Goal: Task Accomplishment & Management: Complete application form

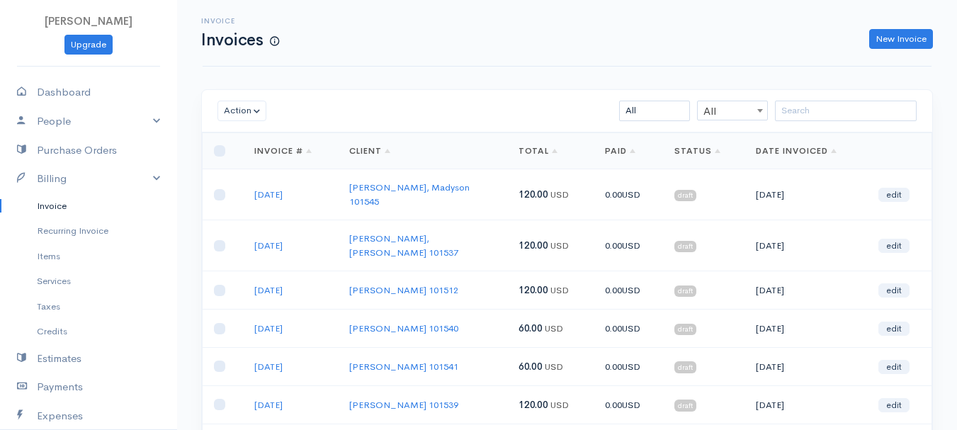
click at [395, 56] on div "Invoice Invoices New Invoice" at bounding box center [567, 33] width 729 height 67
click at [422, 39] on div "New Invoice" at bounding box center [613, 39] width 654 height 21
click at [915, 32] on link "New Invoice" at bounding box center [901, 39] width 64 height 21
select select "[GEOGRAPHIC_DATA]"
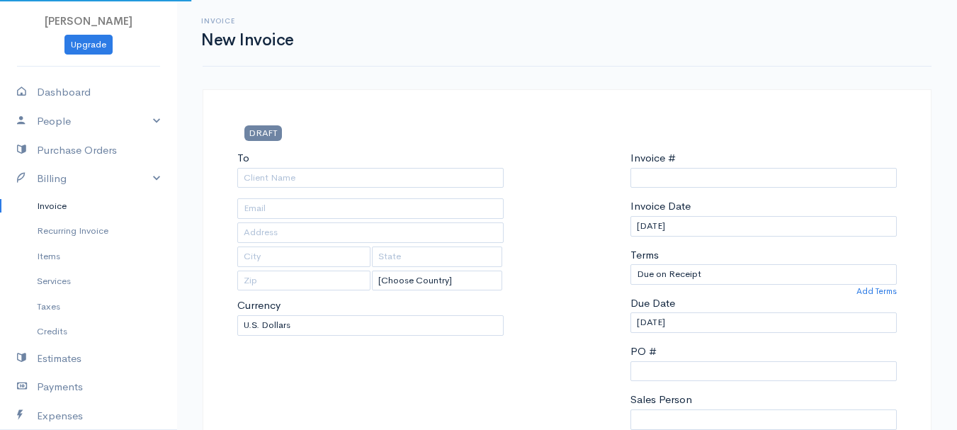
select select "USD"
type input "0011212024"
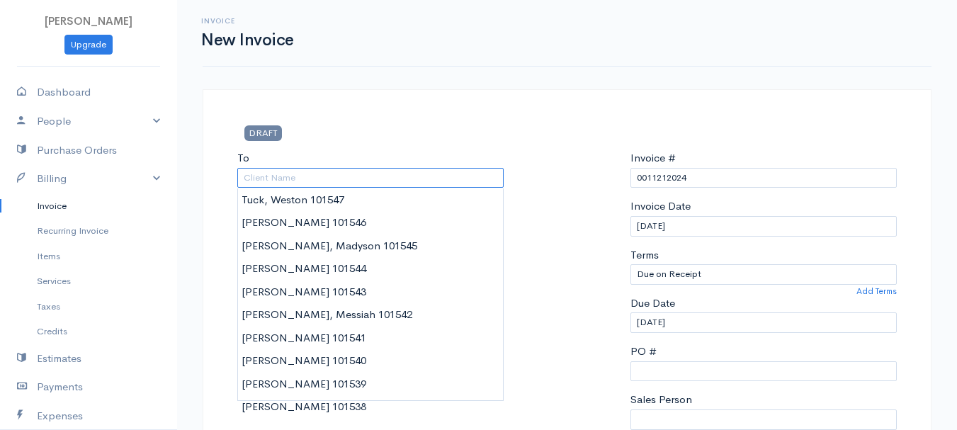
click at [257, 176] on input "To" at bounding box center [370, 178] width 266 height 21
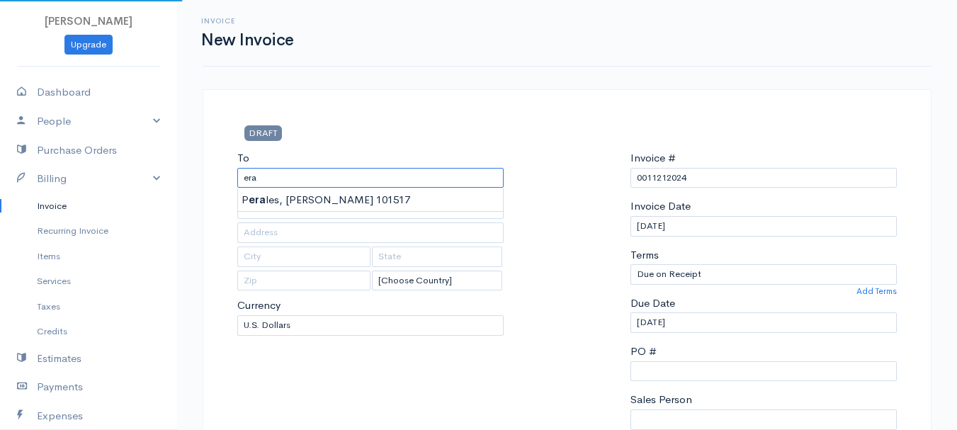
type input "[PERSON_NAME] 101517"
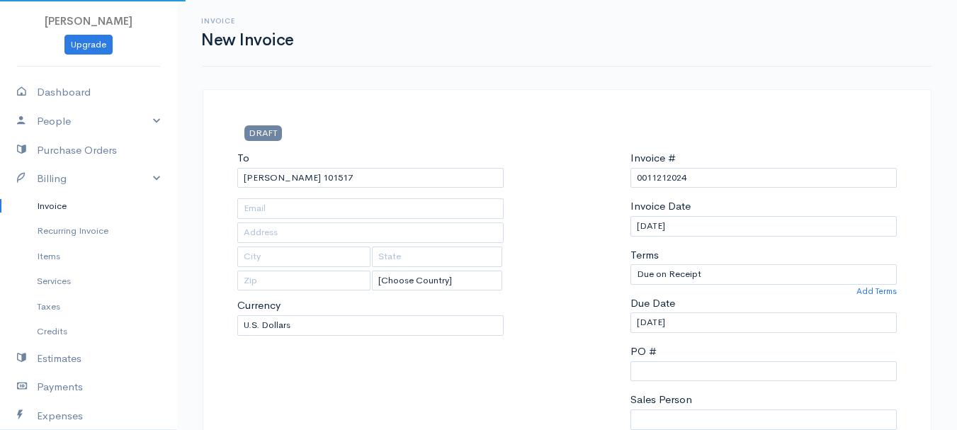
type input "[STREET_ADDRESS]"
type input "Orrington"
type input "[US_STATE]"
type input "04474"
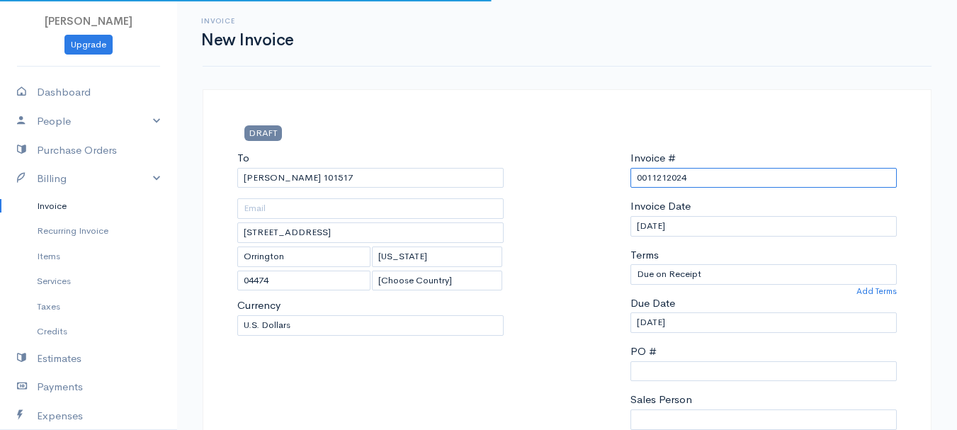
click at [669, 178] on input "0011212024" at bounding box center [764, 178] width 266 height 21
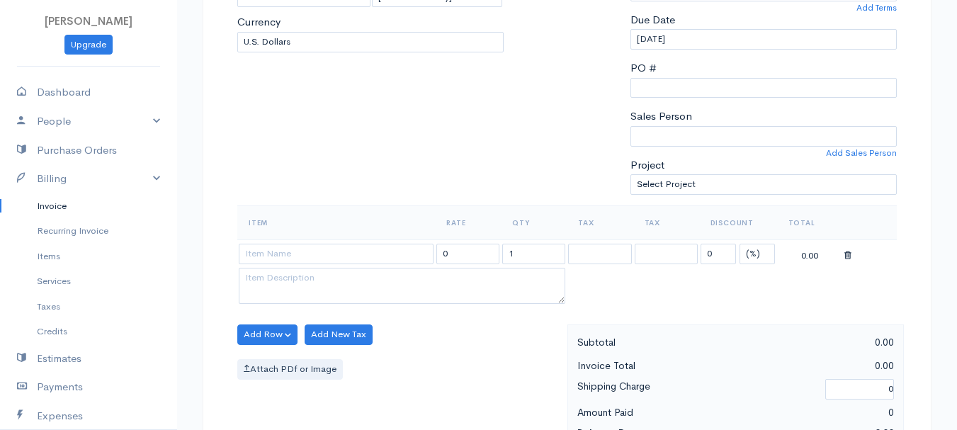
type input "[DATE]"
click at [755, 254] on select "(%) Flat" at bounding box center [757, 254] width 35 height 21
select select "2"
click at [740, 244] on select "(%) Flat" at bounding box center [757, 254] width 35 height 21
click at [522, 252] on input "1" at bounding box center [533, 254] width 63 height 21
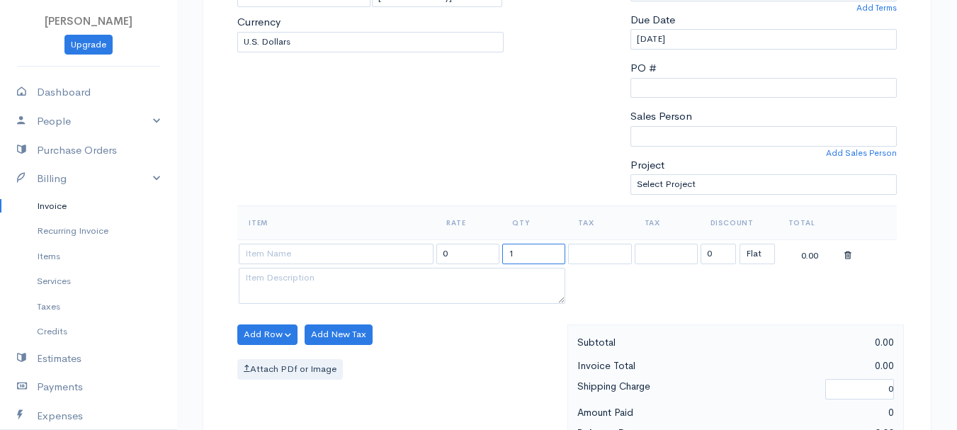
click at [522, 252] on input "1" at bounding box center [533, 254] width 63 height 21
type input "2"
click at [349, 250] on input at bounding box center [336, 254] width 195 height 21
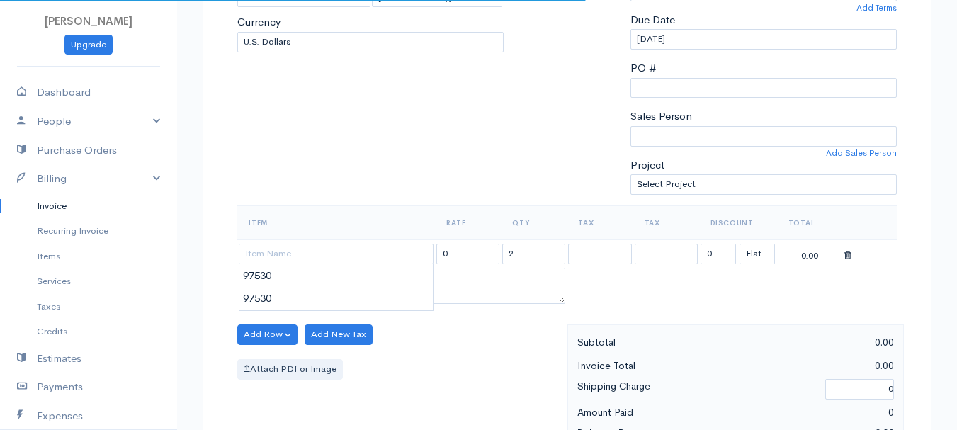
type input "97530"
type input "60.00"
click at [354, 283] on body "[PERSON_NAME] Upgrade Dashboard People Clients Vendors Staff Users Purchase Ord…" at bounding box center [478, 329] width 957 height 1225
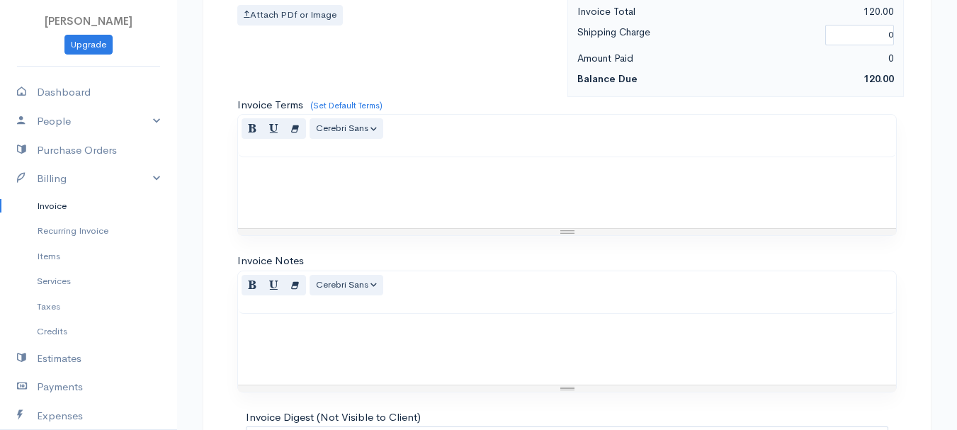
scroll to position [795, 0]
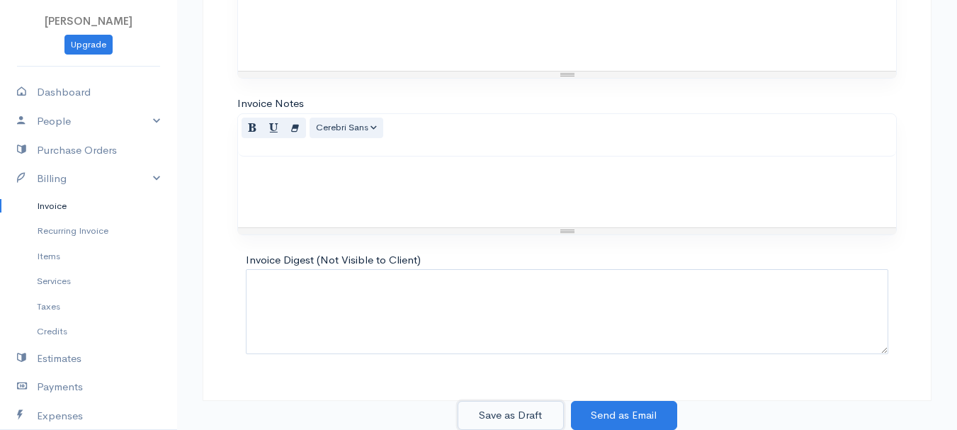
click at [512, 414] on button "Save as Draft" at bounding box center [511, 415] width 106 height 29
